Goal: Information Seeking & Learning: Learn about a topic

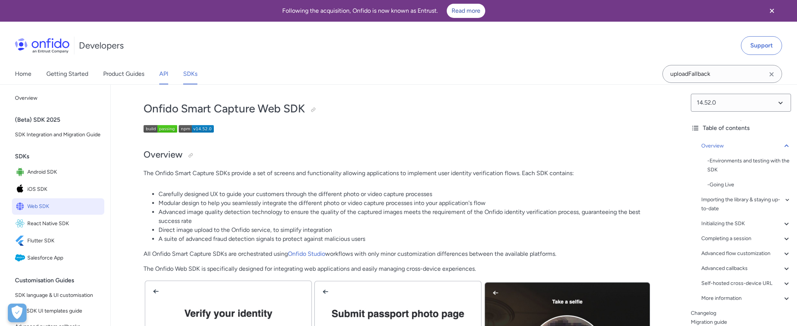
click at [166, 71] on link "API" at bounding box center [163, 74] width 9 height 21
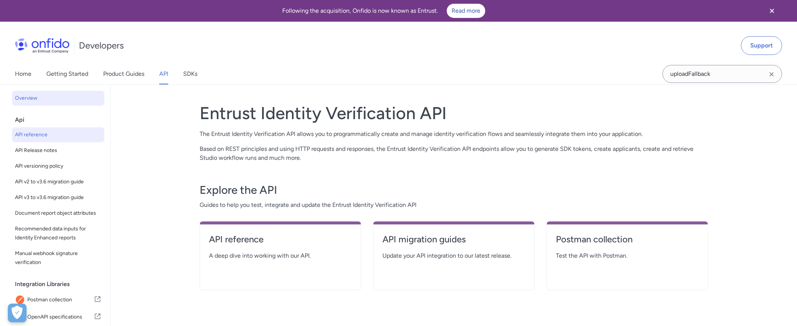
click at [45, 134] on span "API reference" at bounding box center [58, 134] width 86 height 9
select select "http"
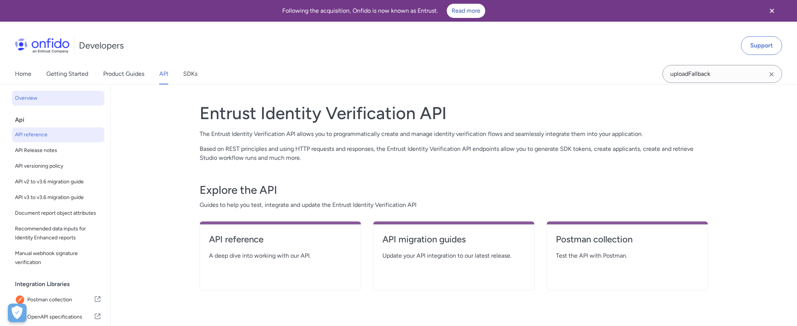
select select "http"
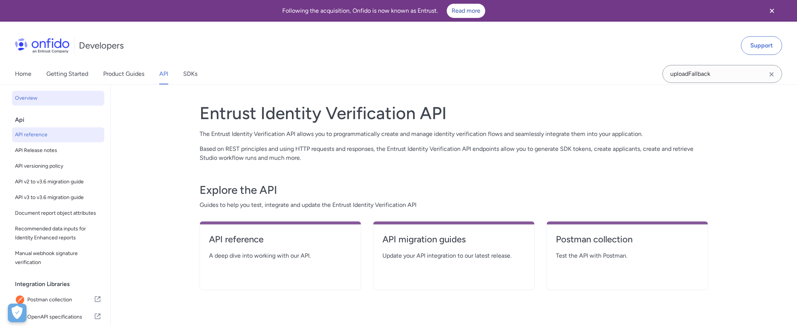
select select "http"
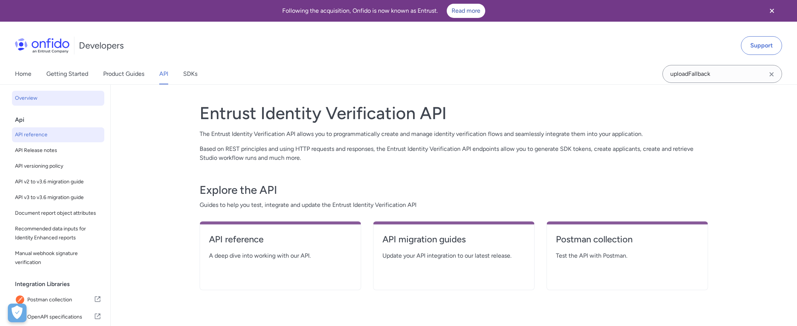
select select "http"
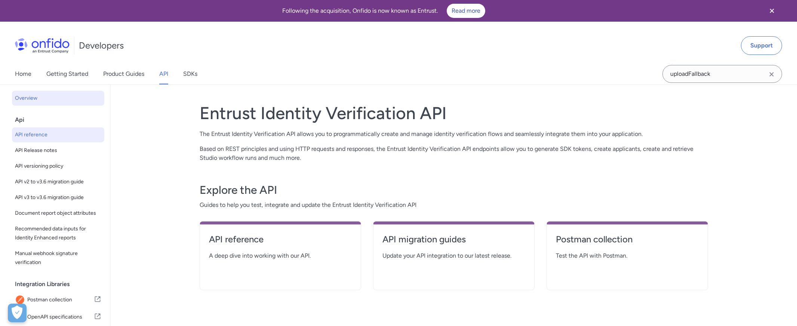
select select "http"
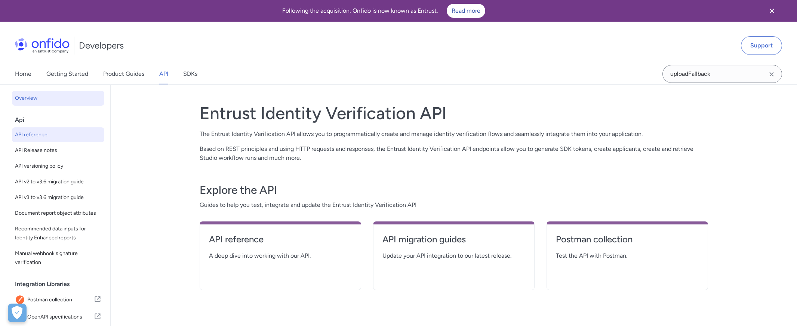
select select "http"
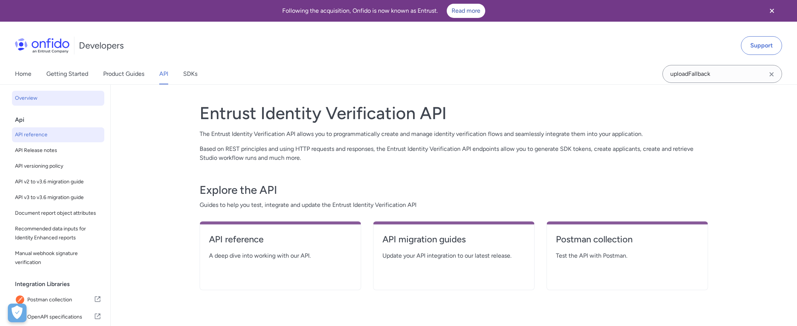
select select "http"
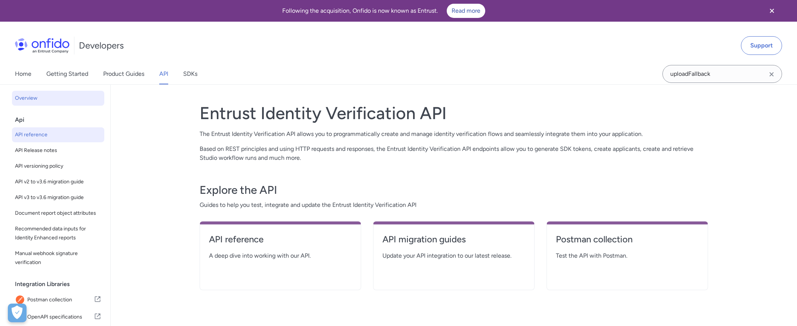
select select "http"
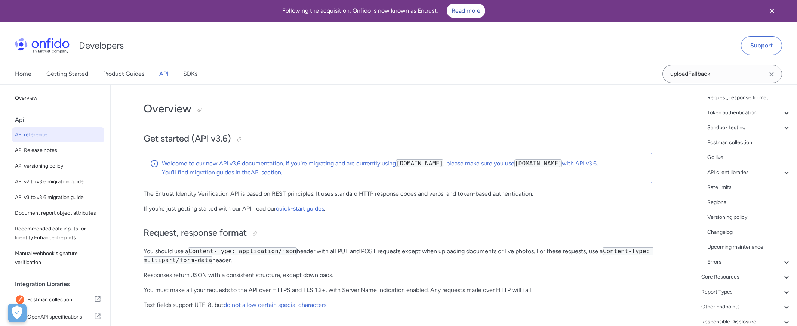
scroll to position [86, 0]
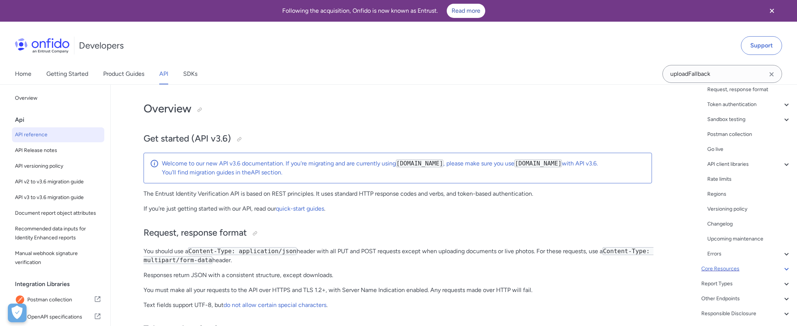
click at [721, 268] on div "Core Resources" at bounding box center [746, 269] width 90 height 9
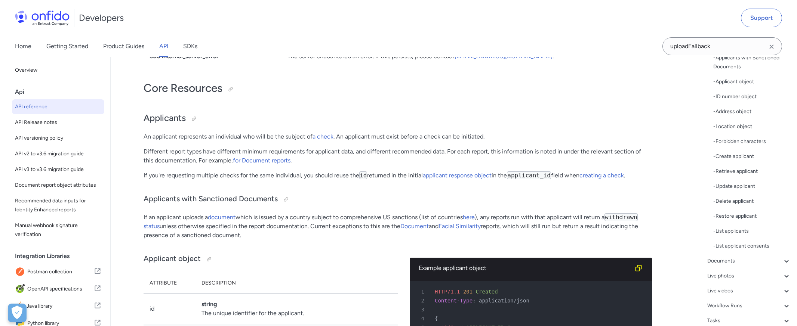
scroll to position [106, 0]
click at [723, 258] on div "Documents" at bounding box center [749, 260] width 84 height 9
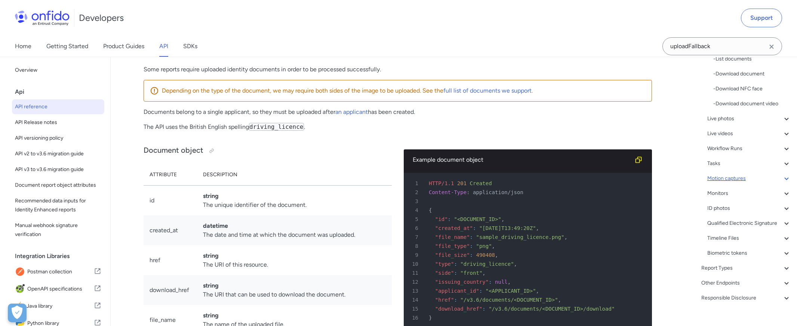
scroll to position [191, 0]
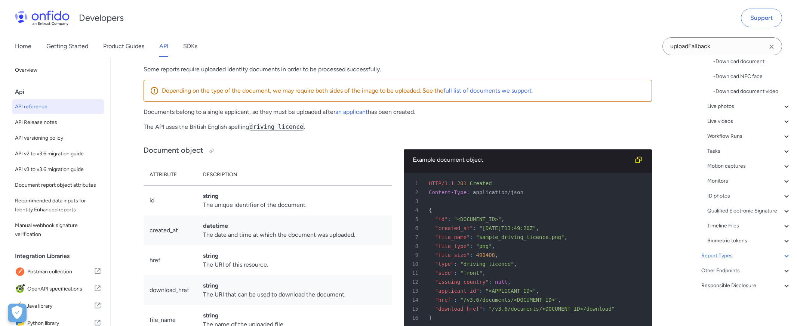
click at [724, 260] on div "Report Types" at bounding box center [746, 256] width 90 height 9
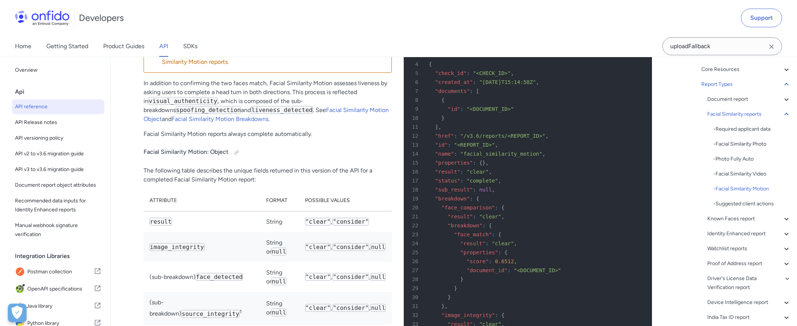
scroll to position [69732, 0]
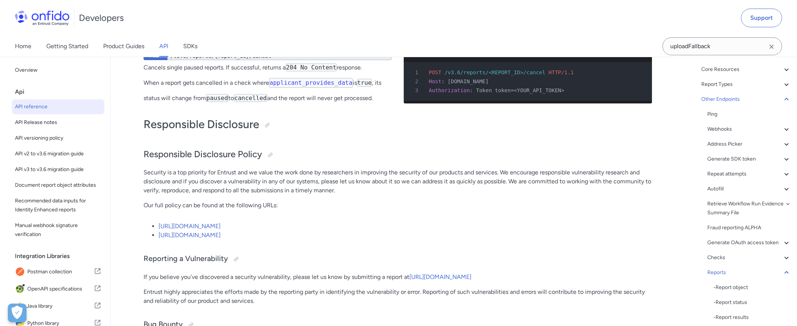
scroll to position [69743, 0]
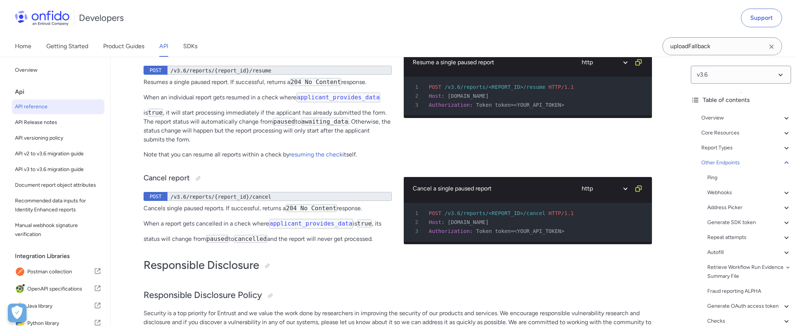
scroll to position [69691, 0]
